Goal: Information Seeking & Learning: Learn about a topic

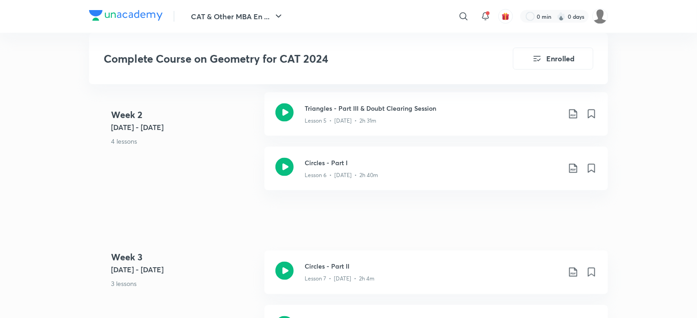
scroll to position [638, 0]
click at [287, 171] on icon at bounding box center [285, 167] width 18 height 18
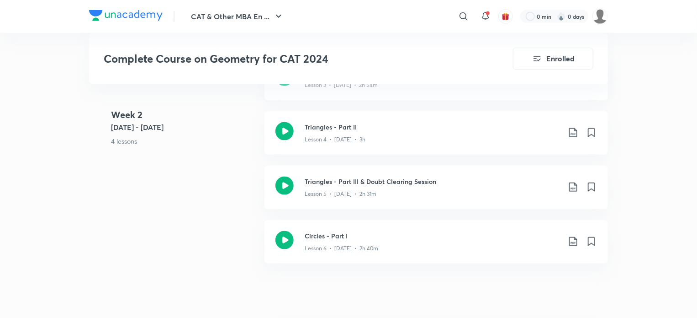
scroll to position [562, 0]
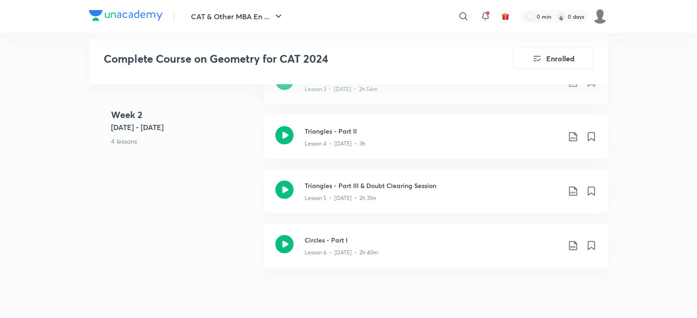
click at [223, 213] on div "Week [DATE] 8 - [DATE] 4 lessons Triangles - Part I Lesson 3 • [DATE] • 2h 54m …" at bounding box center [348, 170] width 519 height 218
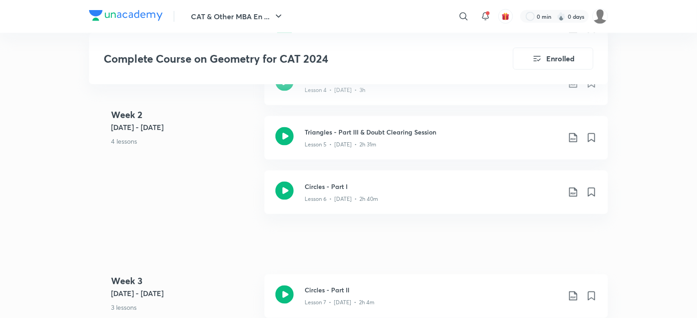
scroll to position [616, 0]
click at [335, 182] on h3 "Circles - Part I" at bounding box center [433, 185] width 256 height 10
